Goal: Task Accomplishment & Management: Complete application form

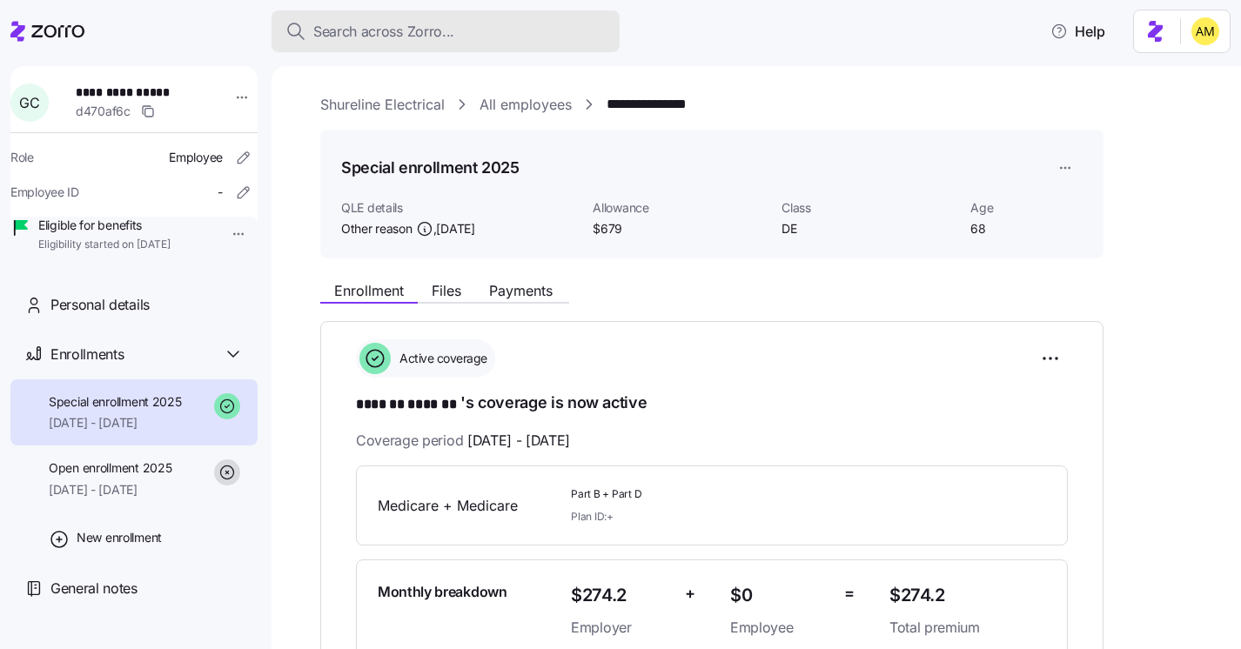
scroll to position [65, 0]
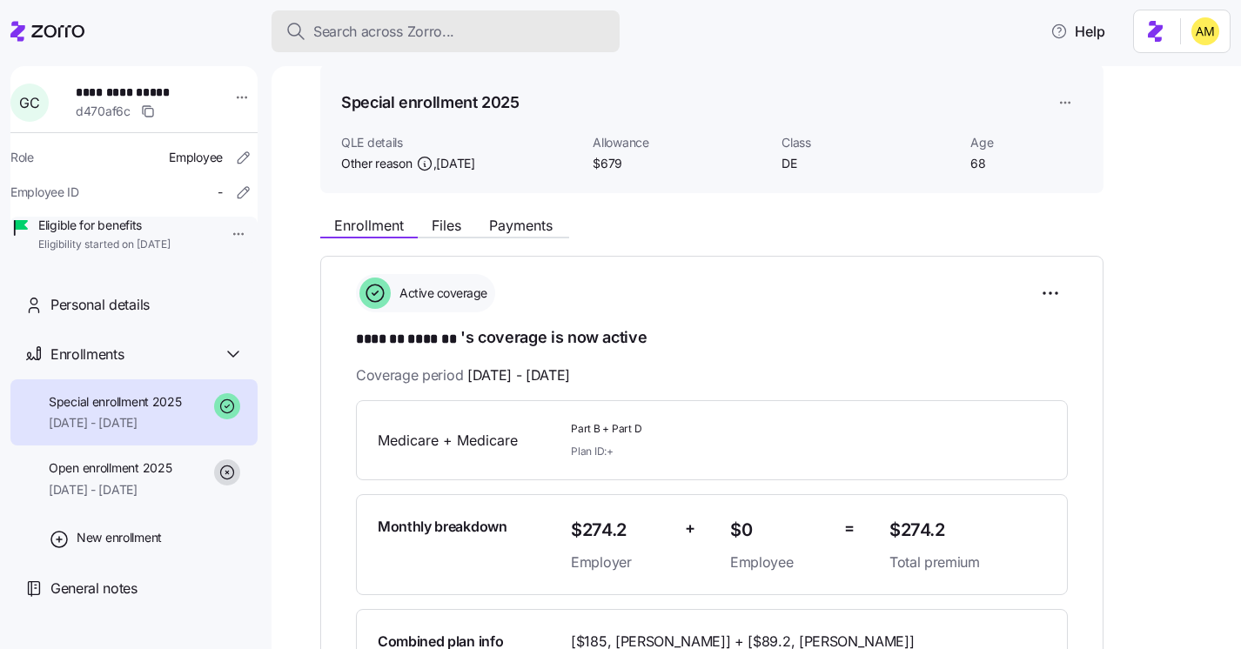
click at [404, 32] on span "Search across Zorro..." at bounding box center [383, 32] width 141 height 22
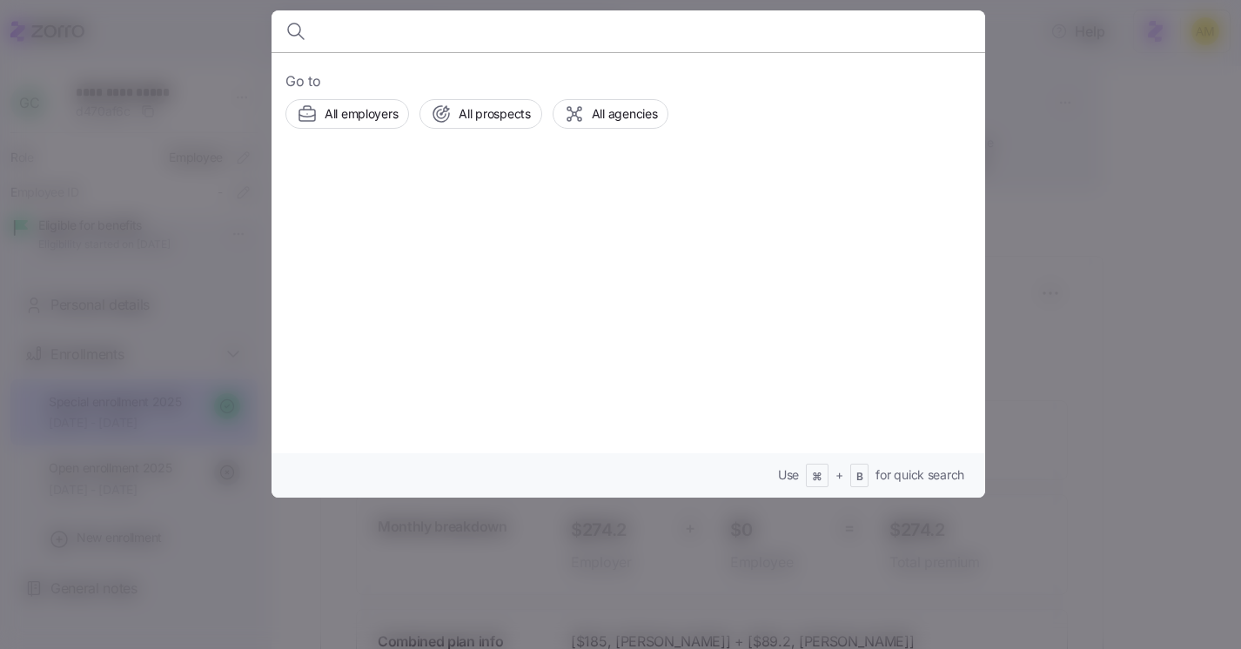
paste input "[PERSON_NAME]"
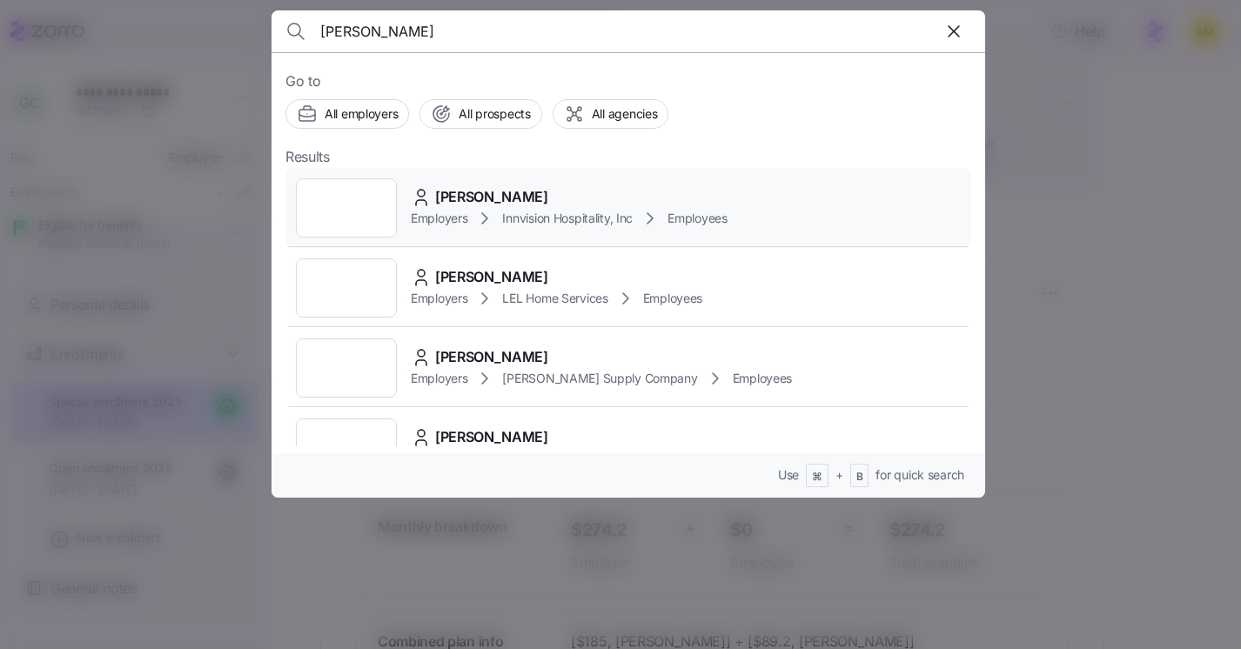
type input "[PERSON_NAME]"
click at [465, 196] on span "[PERSON_NAME]" at bounding box center [491, 197] width 113 height 22
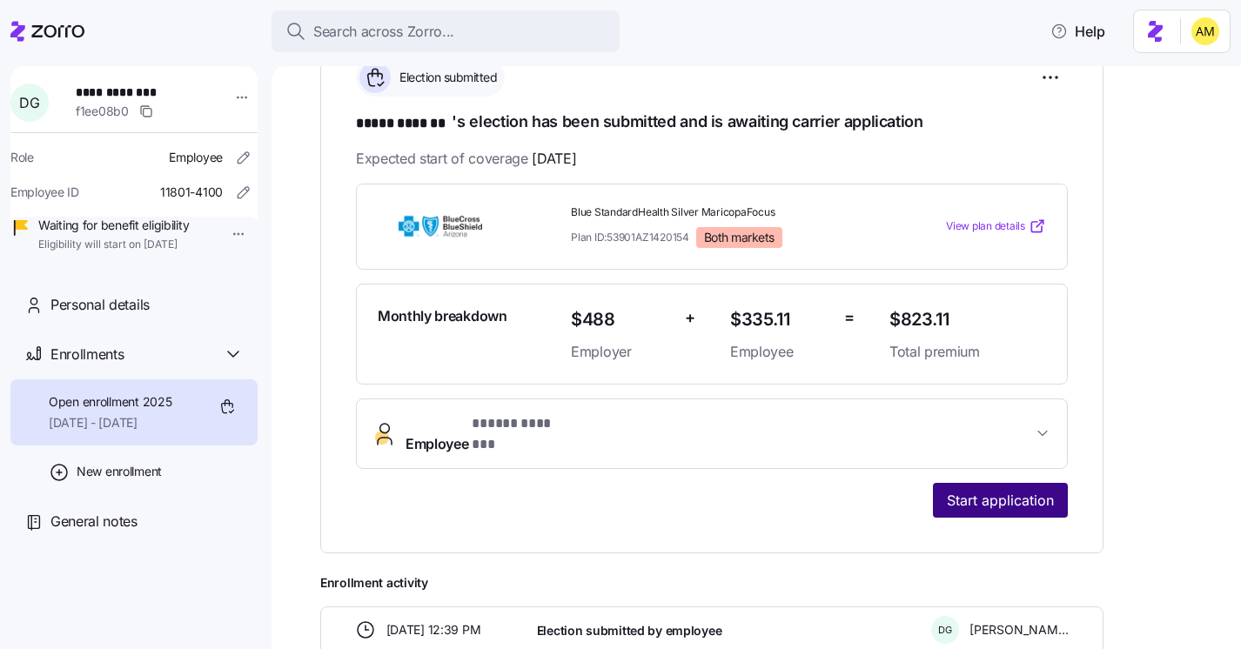
scroll to position [282, 0]
click at [974, 490] on span "Start application" at bounding box center [999, 500] width 107 height 21
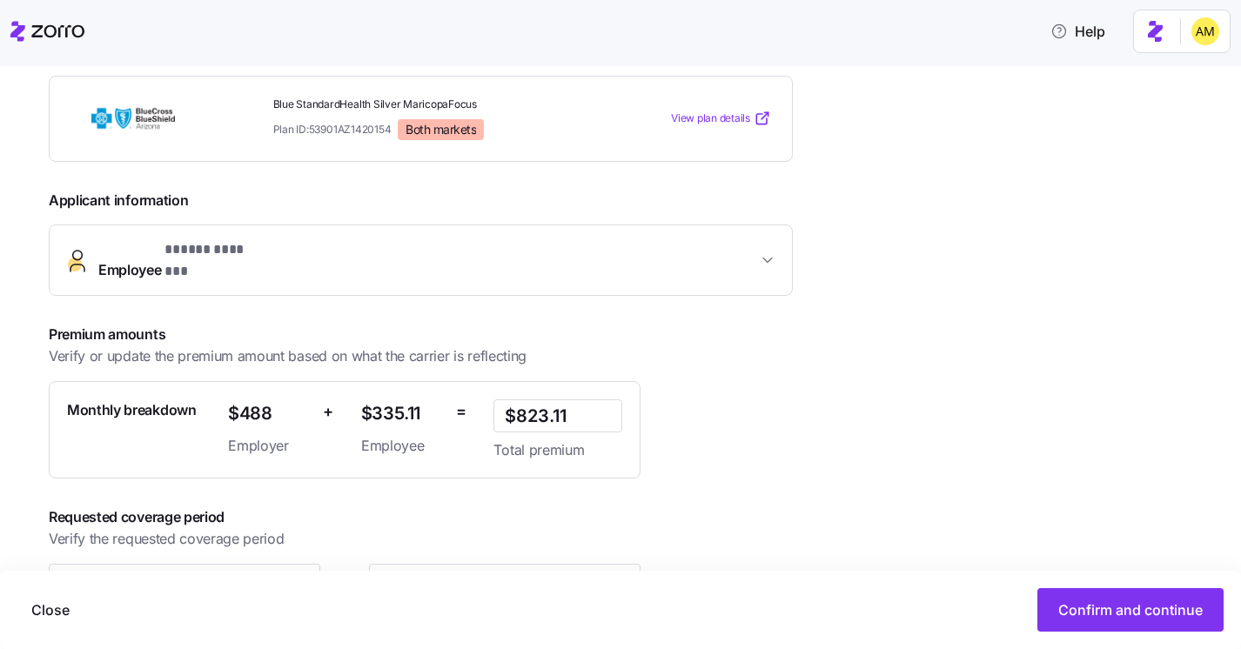
scroll to position [328, 0]
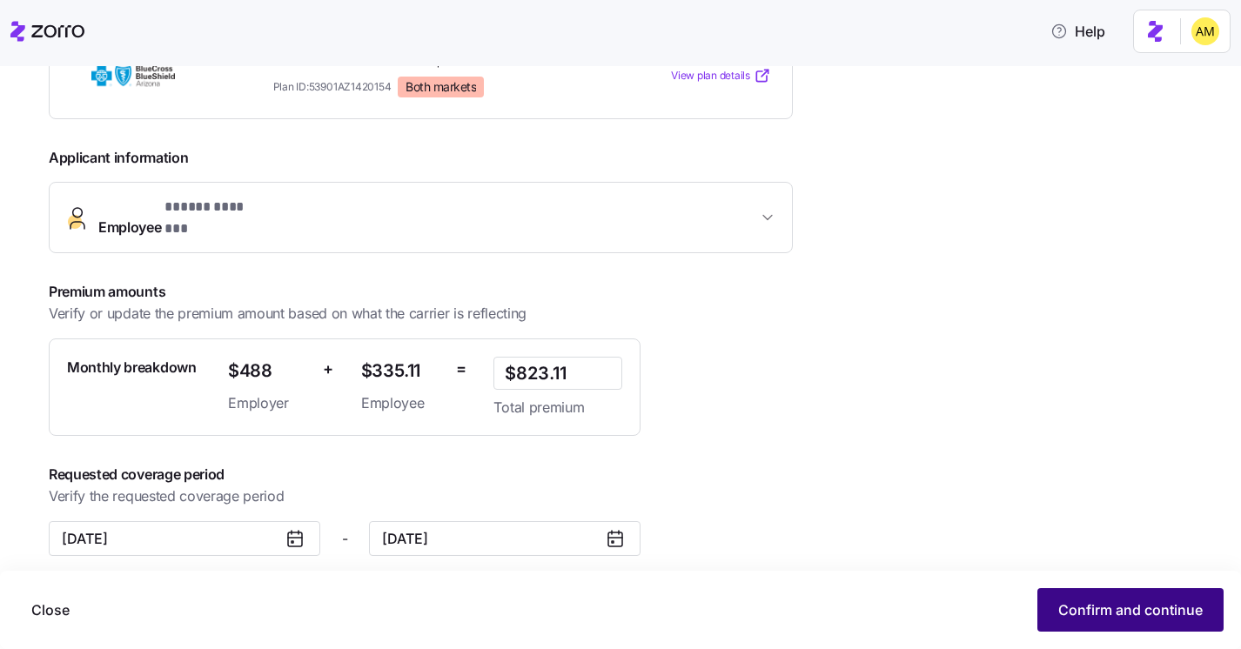
click at [1084, 605] on span "Confirm and continue" at bounding box center [1130, 609] width 144 height 21
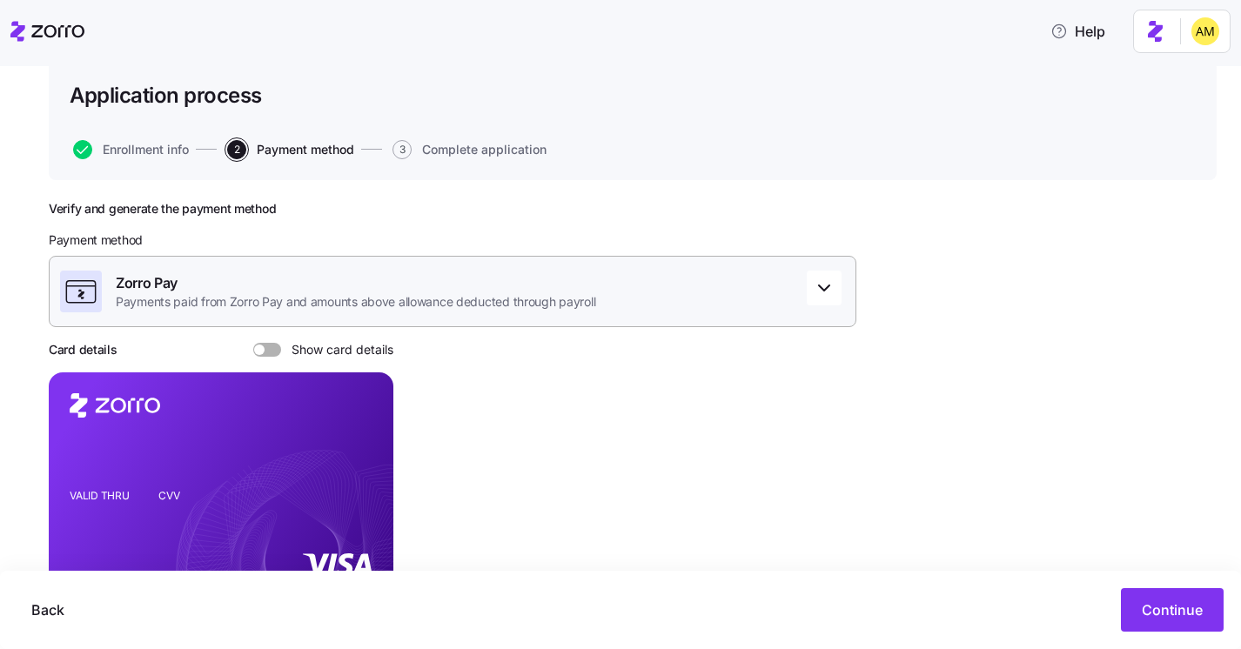
scroll to position [211, 0]
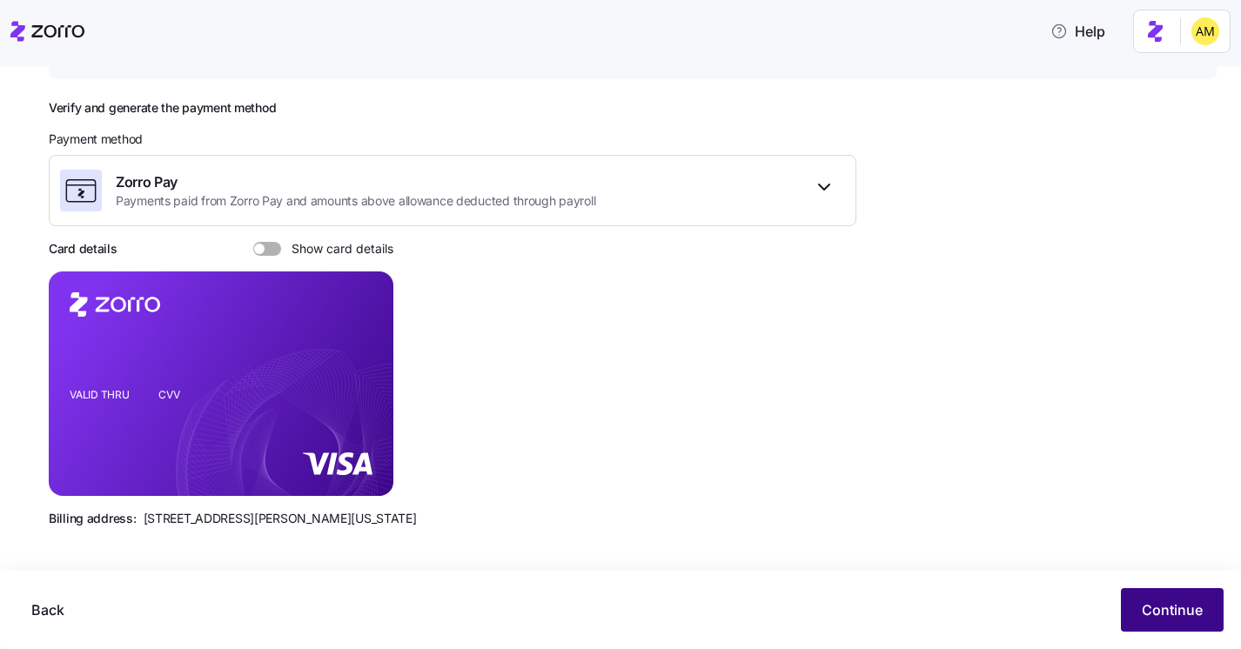
click at [1151, 615] on span "Continue" at bounding box center [1171, 609] width 61 height 21
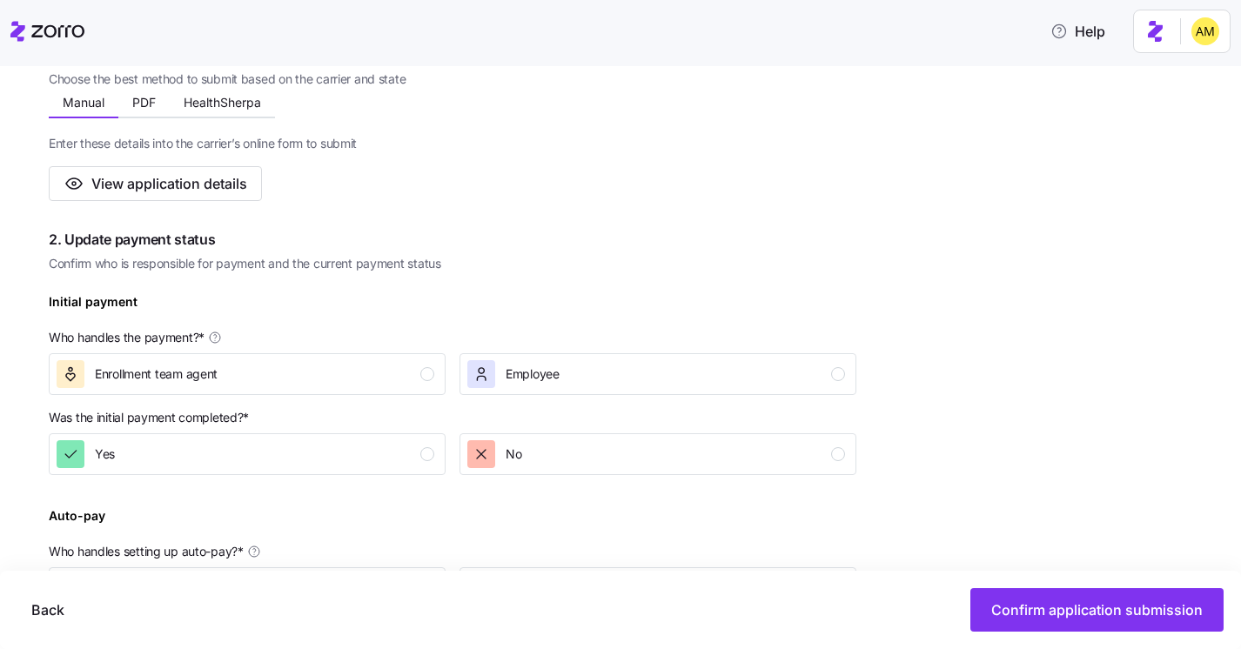
scroll to position [331, 0]
click at [512, 373] on span "Employee" at bounding box center [532, 372] width 54 height 17
click at [235, 507] on div "I don't know" at bounding box center [246, 508] width 378 height 28
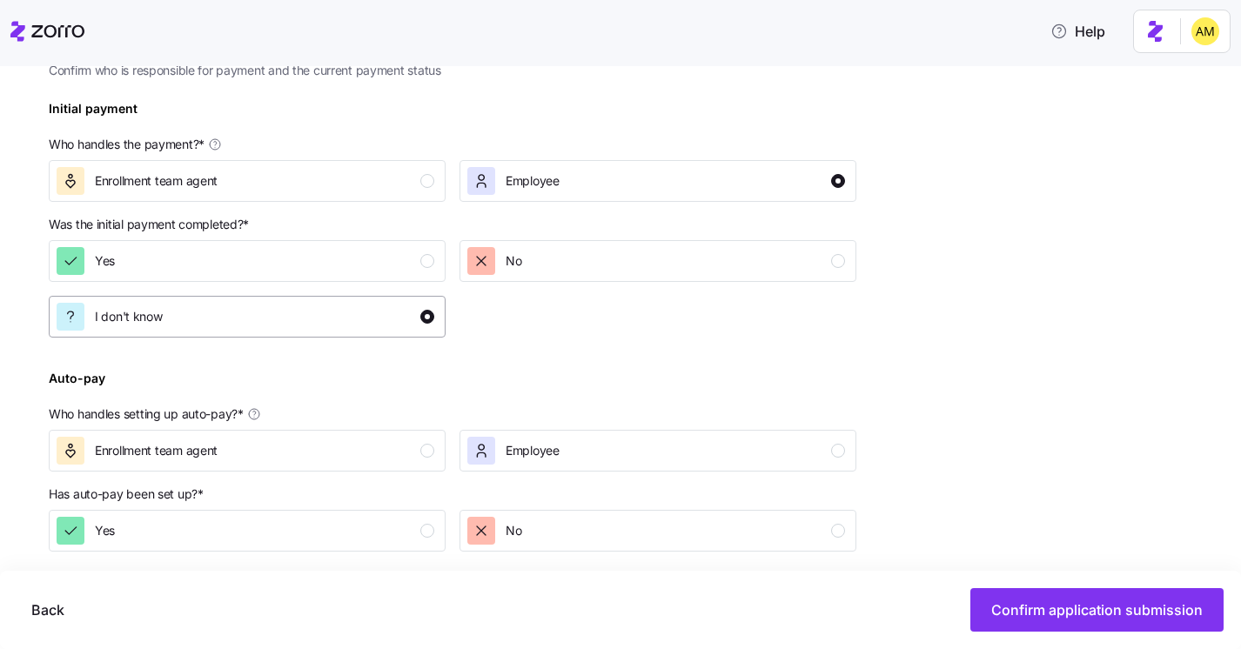
scroll to position [553, 0]
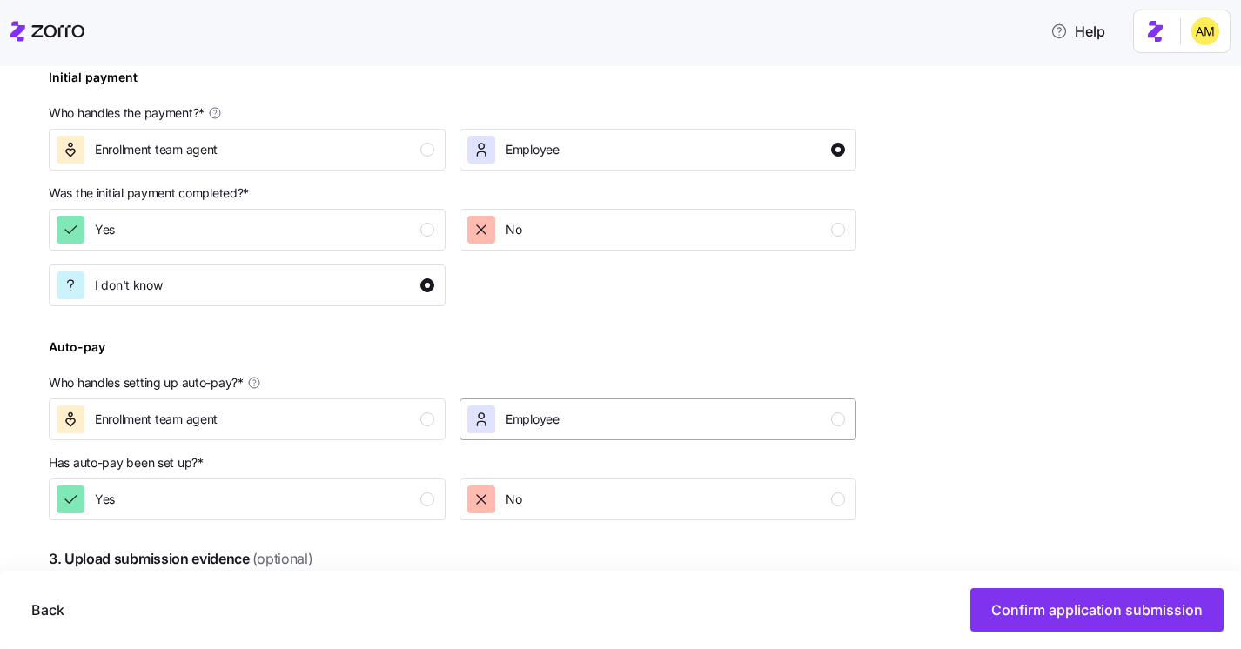
click at [518, 425] on span "Employee" at bounding box center [532, 419] width 54 height 17
click at [362, 565] on div "I don't know" at bounding box center [246, 555] width 378 height 28
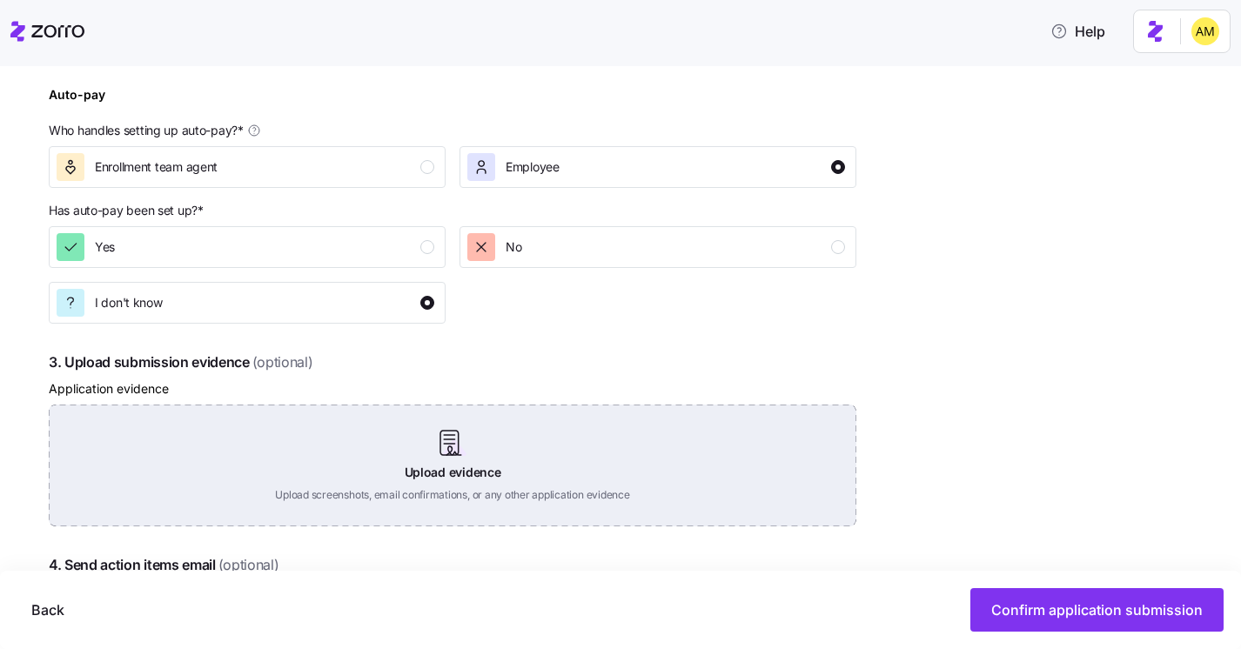
scroll to position [803, 0]
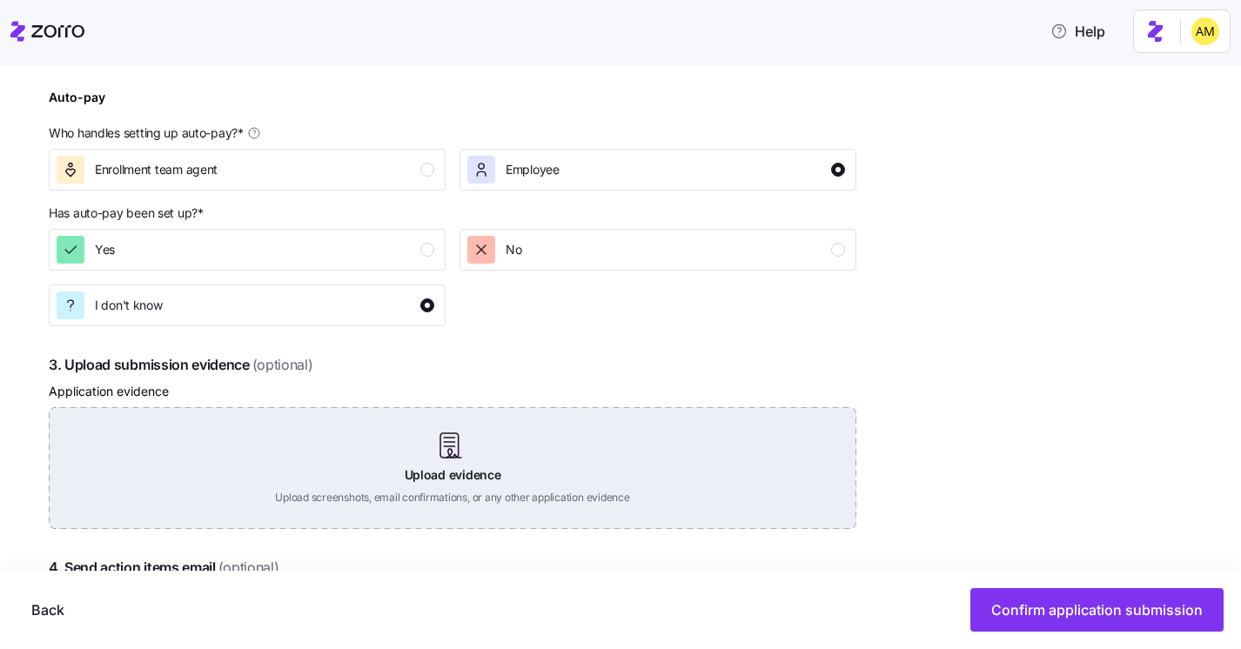
click at [431, 445] on div "Upload evidence Upload screenshots, email confirmations, or any other applicati…" at bounding box center [452, 468] width 807 height 122
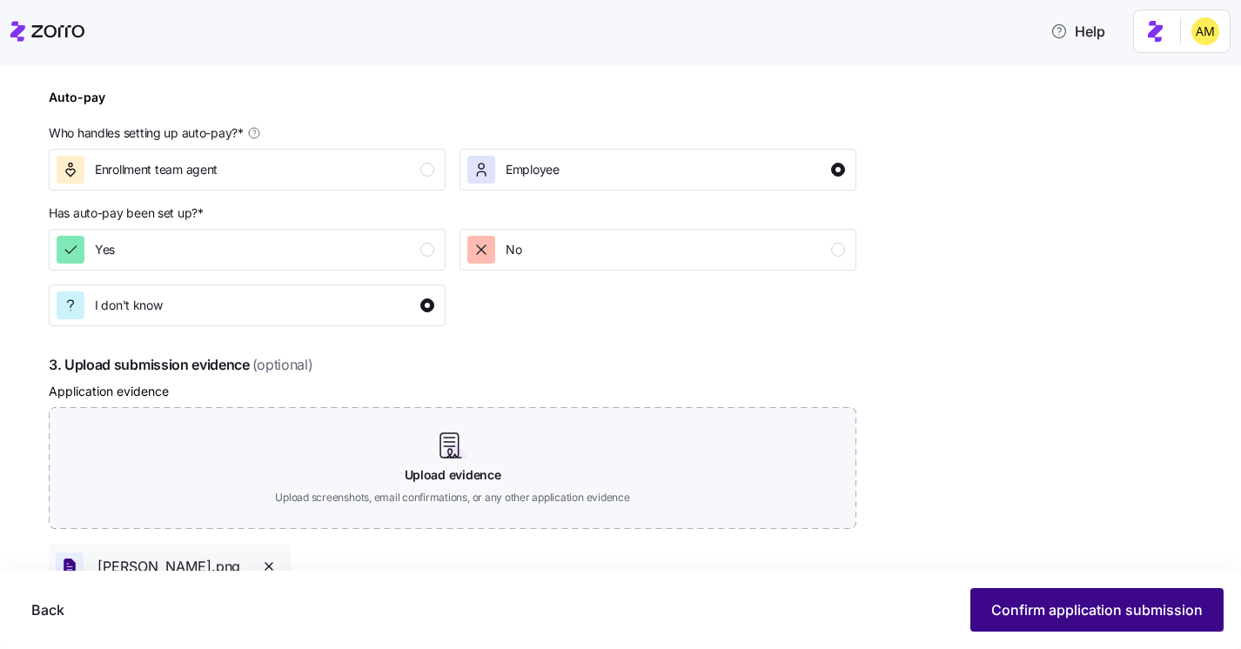
click at [1029, 611] on span "Confirm application submission" at bounding box center [1096, 609] width 211 height 21
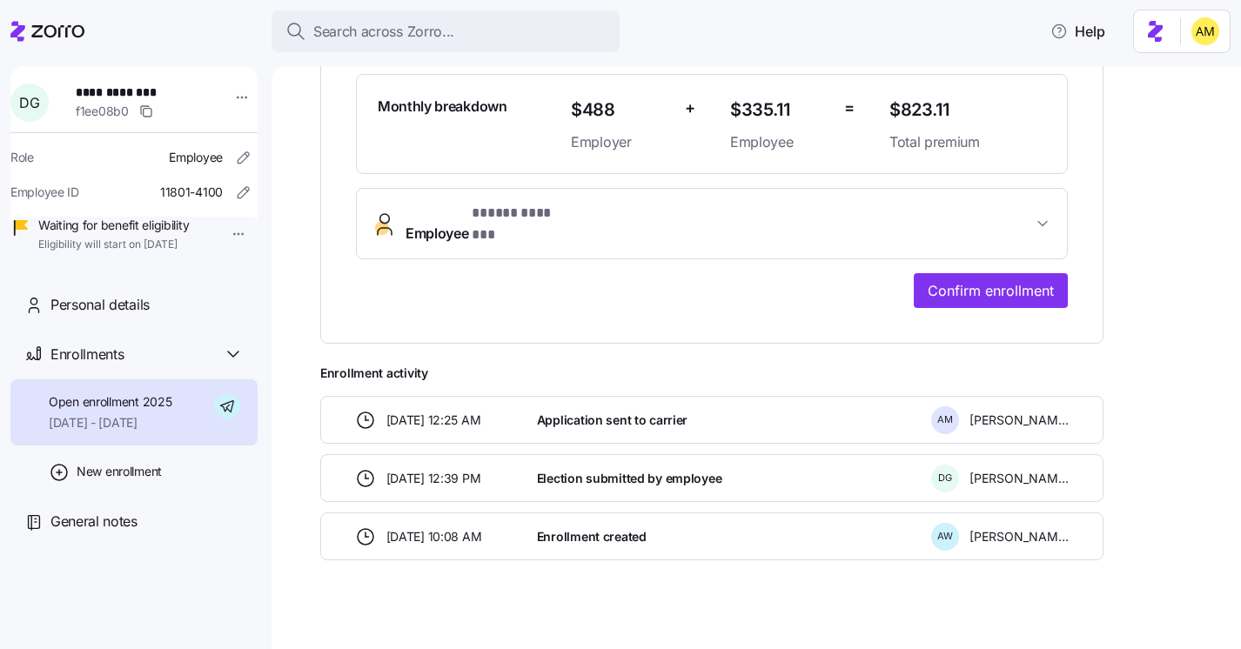
scroll to position [491, 0]
